Goal: Find specific page/section: Find specific page/section

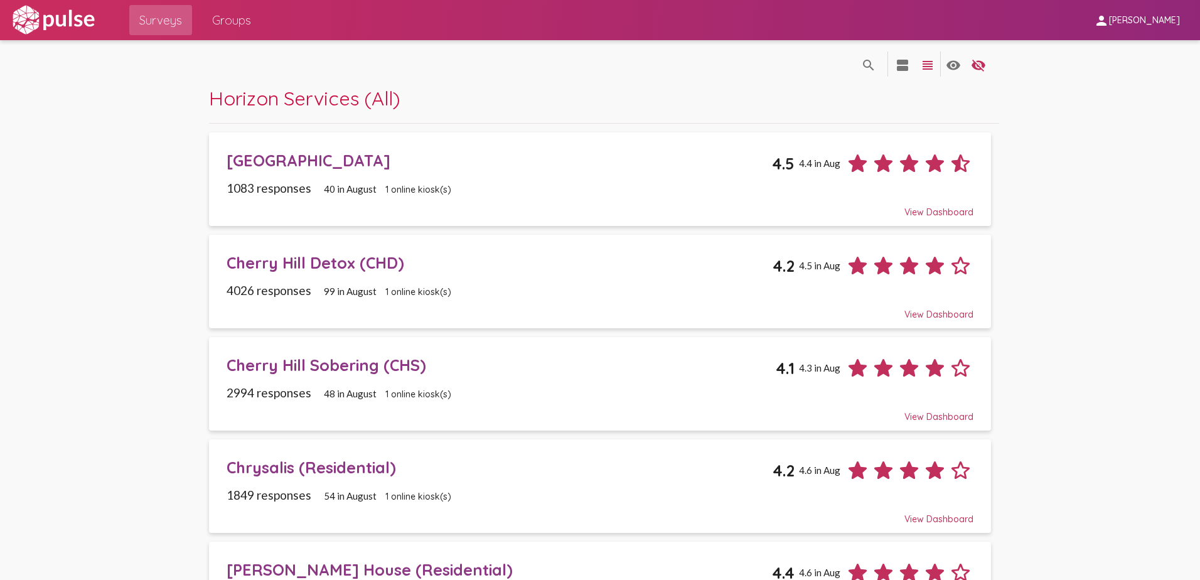
click at [252, 43] on div "search_off search view_agenda view_headline visibility visibility_off settings" at bounding box center [599, 63] width 781 height 46
click at [243, 28] on span "Groups" at bounding box center [231, 20] width 39 height 23
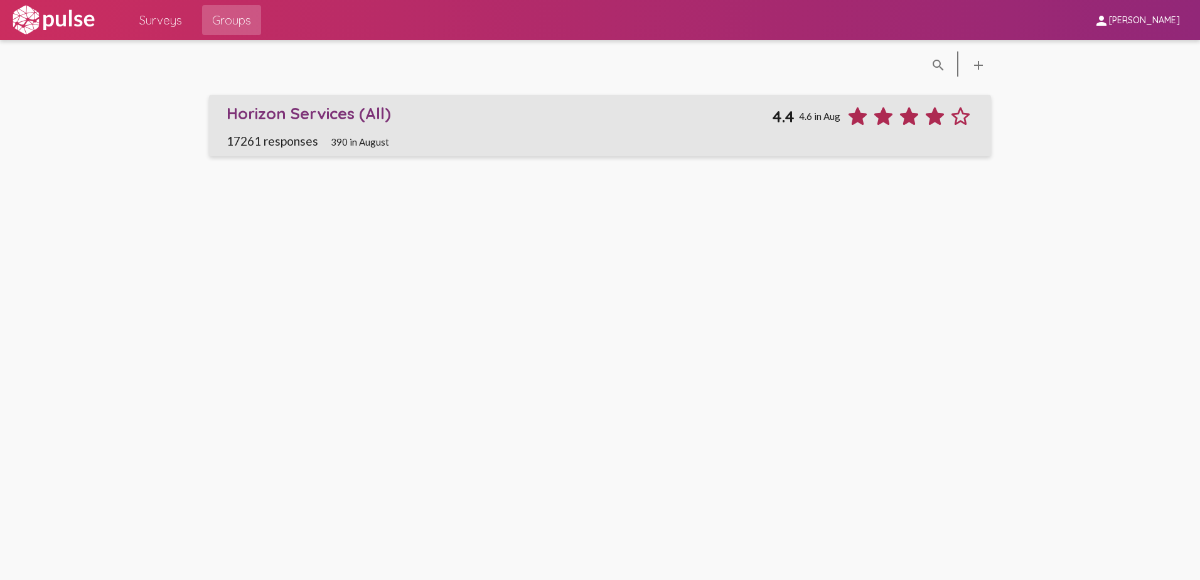
click at [330, 117] on div "Horizon Services (All)" at bounding box center [499, 113] width 546 height 19
